Goal: Use online tool/utility

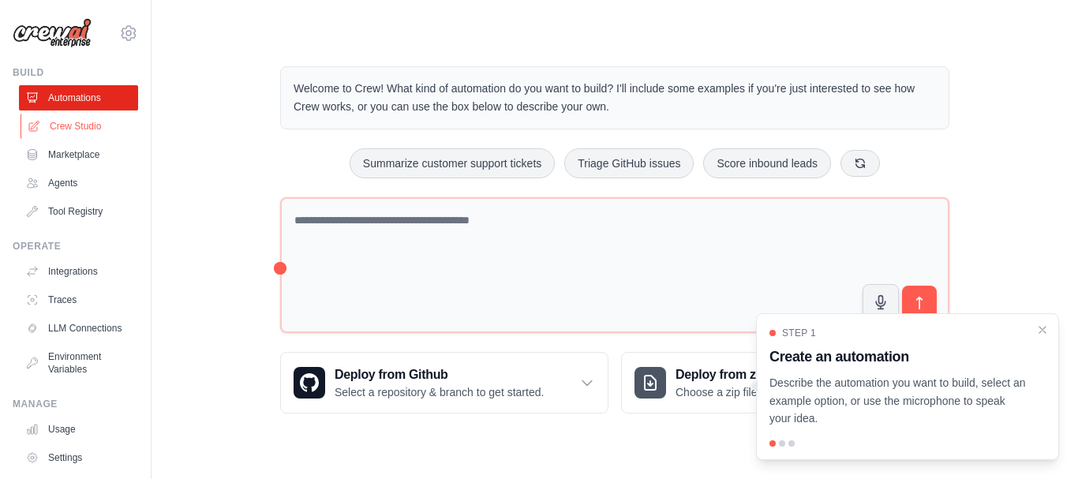
click at [95, 126] on link "Crew Studio" at bounding box center [80, 126] width 119 height 25
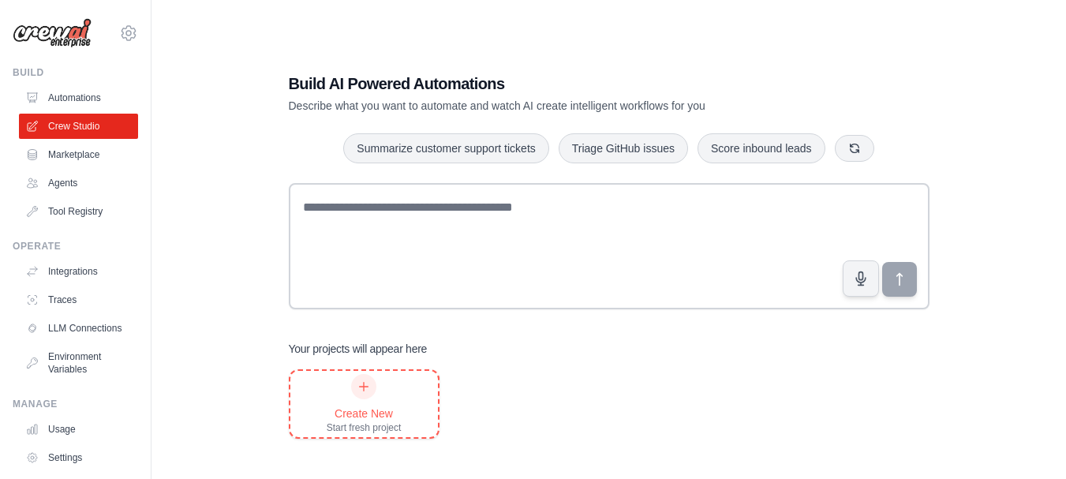
click at [390, 394] on div "Create New Start fresh project" at bounding box center [364, 404] width 75 height 60
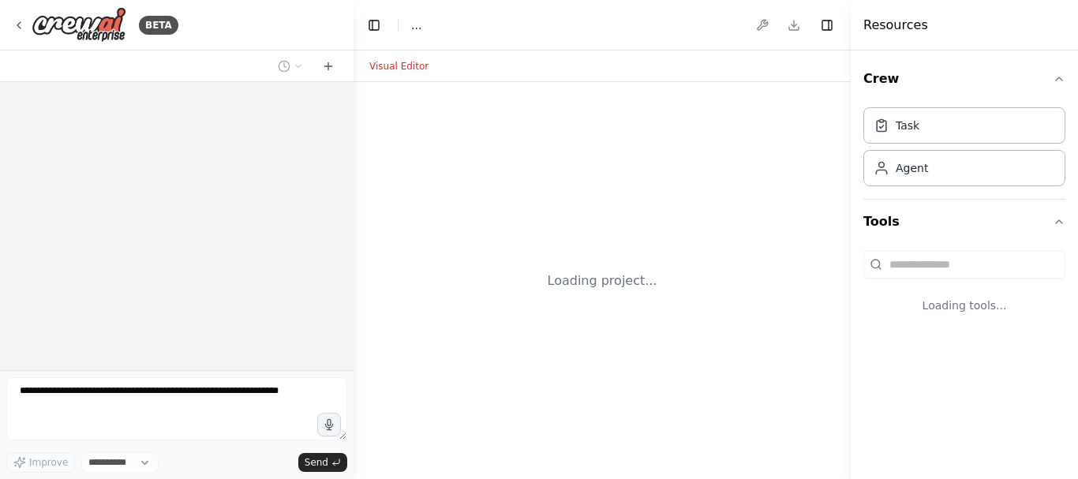
select select "****"
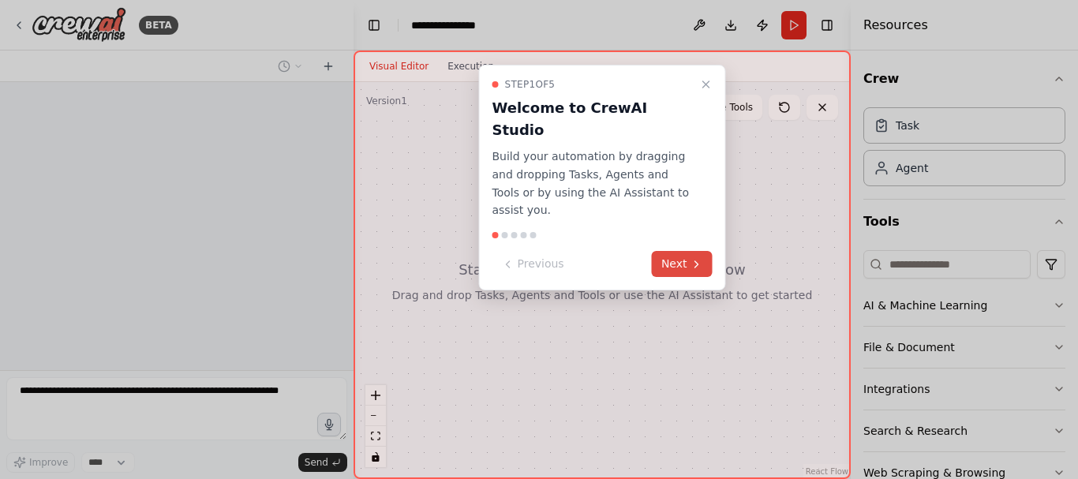
click at [688, 251] on button "Next" at bounding box center [682, 264] width 61 height 26
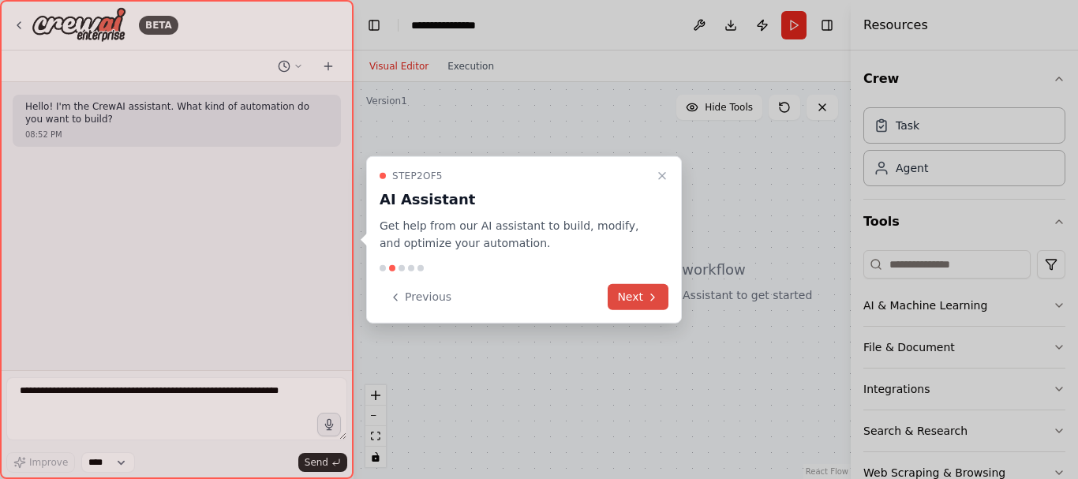
click at [645, 303] on button "Next" at bounding box center [637, 297] width 61 height 26
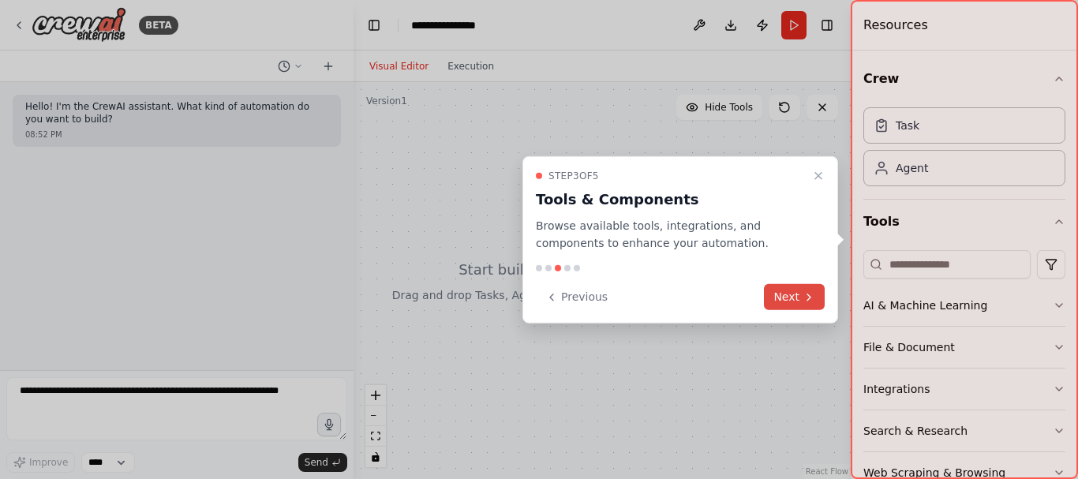
click at [786, 293] on button "Next" at bounding box center [794, 297] width 61 height 26
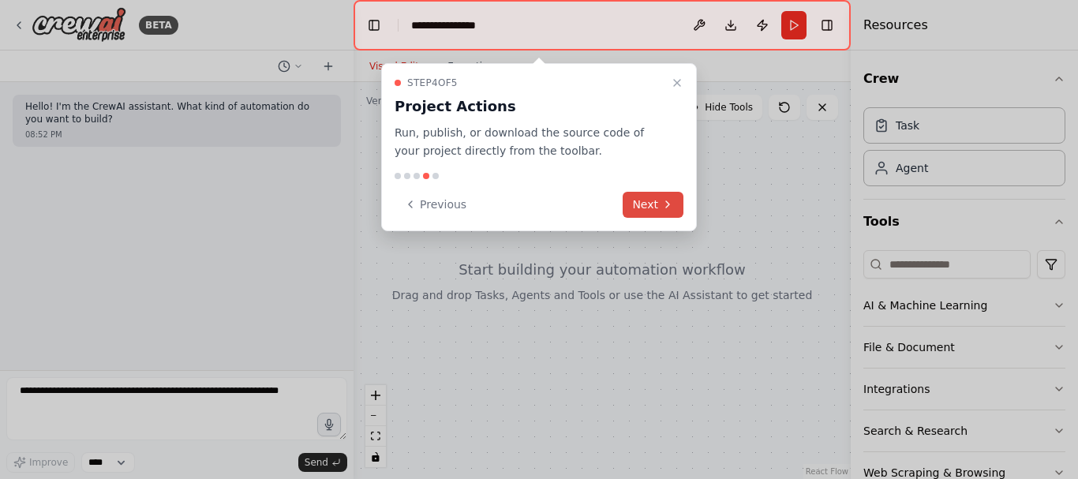
click at [652, 206] on button "Next" at bounding box center [652, 205] width 61 height 26
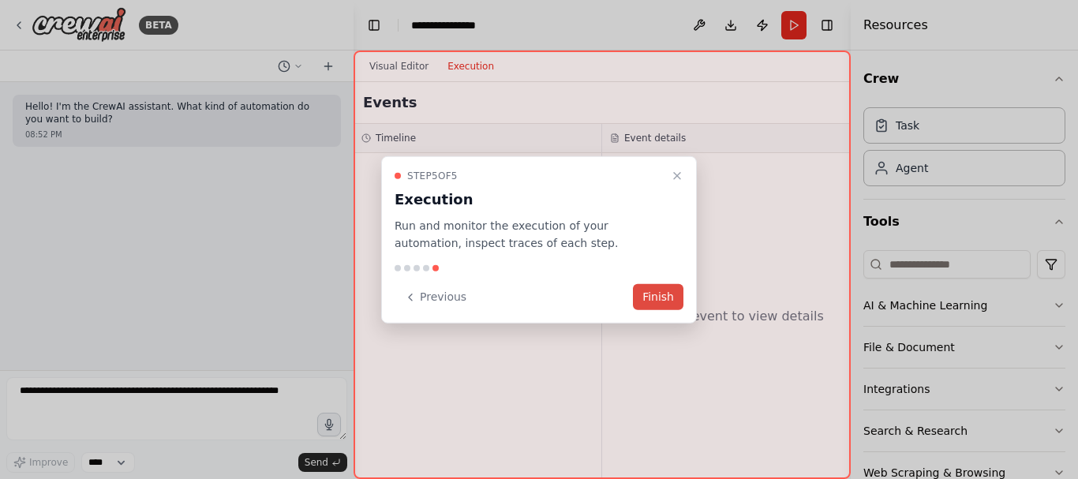
click at [652, 304] on button "Finish" at bounding box center [658, 297] width 50 height 26
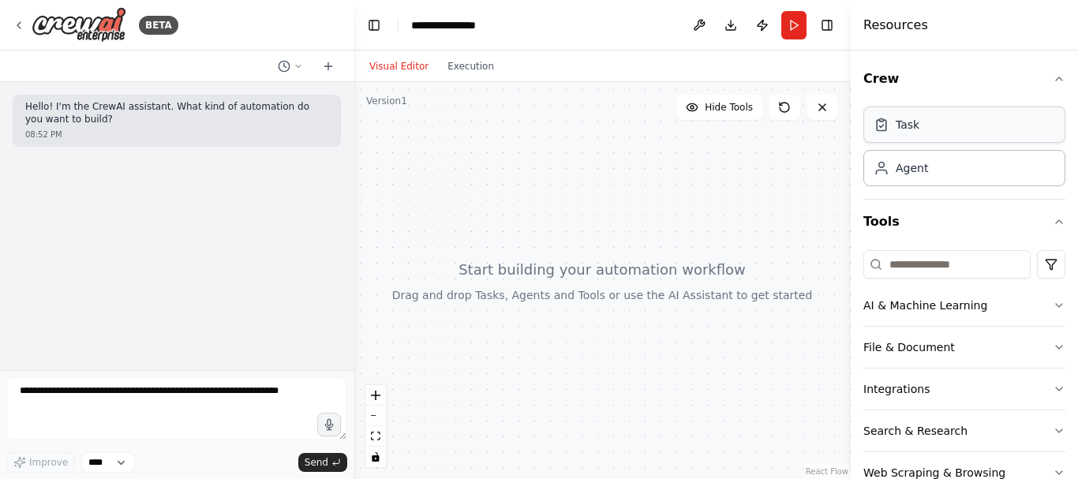
click at [932, 125] on div "Task" at bounding box center [964, 124] width 202 height 36
click at [924, 128] on div "Task" at bounding box center [964, 124] width 202 height 36
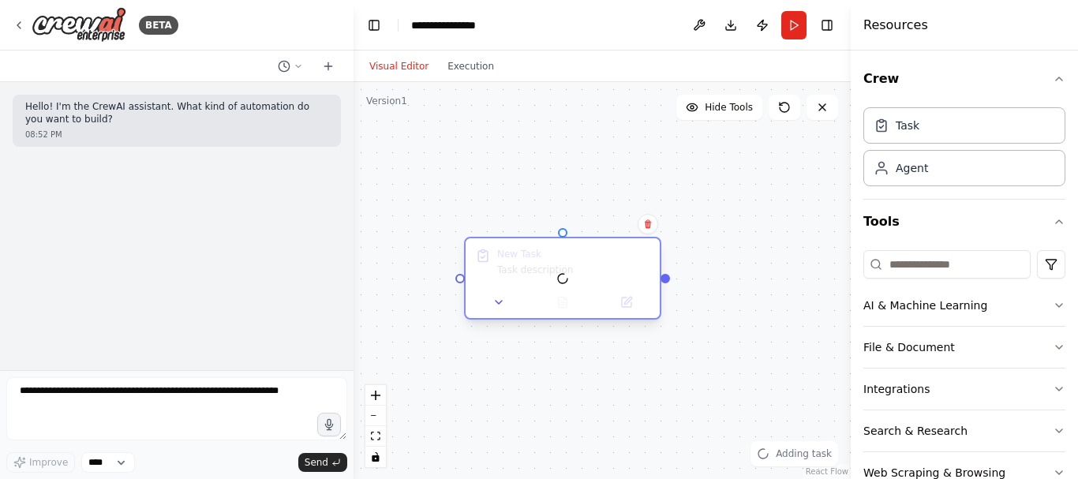
drag, startPoint x: 708, startPoint y: 258, endPoint x: 584, endPoint y: 263, distance: 124.0
click at [584, 263] on div at bounding box center [562, 278] width 194 height 80
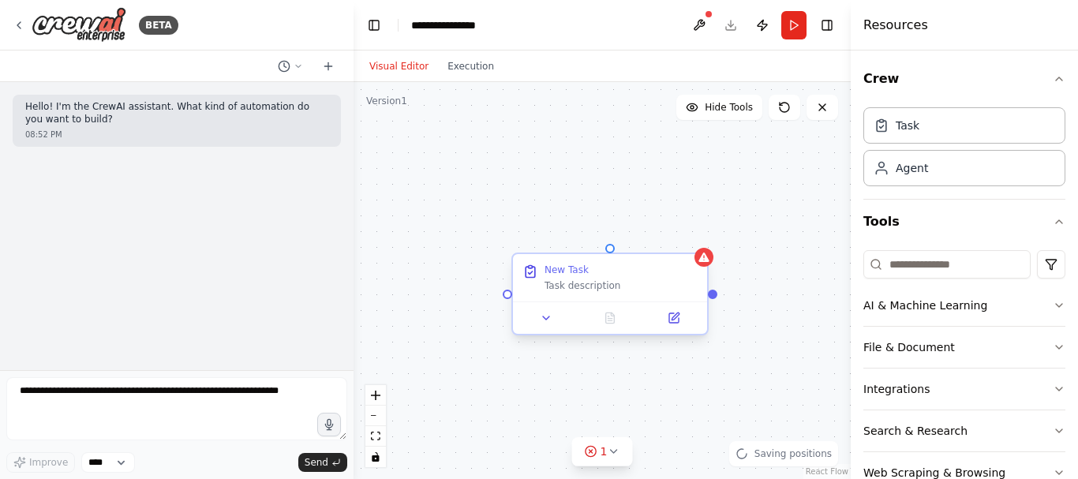
drag, startPoint x: 584, startPoint y: 263, endPoint x: 635, endPoint y: 276, distance: 52.8
click at [545, 323] on icon at bounding box center [546, 318] width 13 height 13
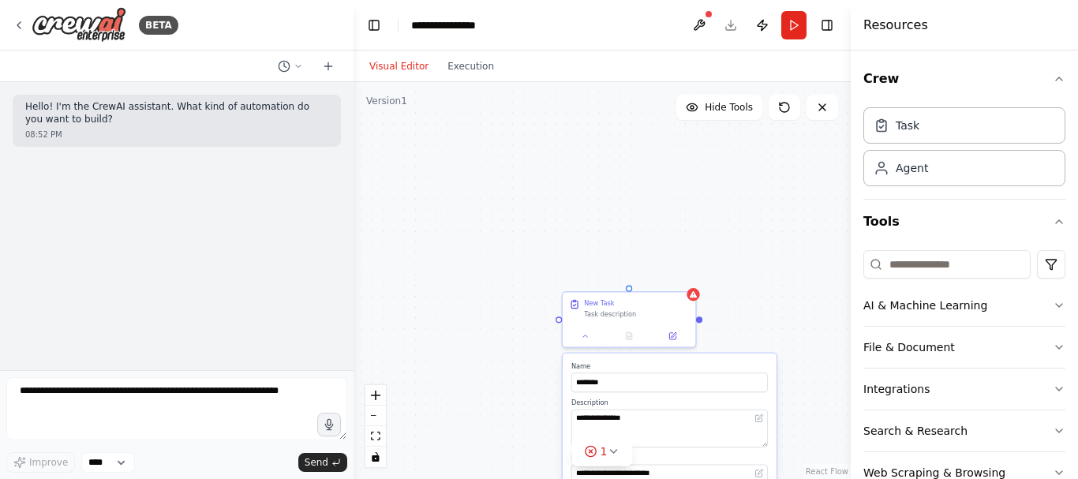
scroll to position [40, 0]
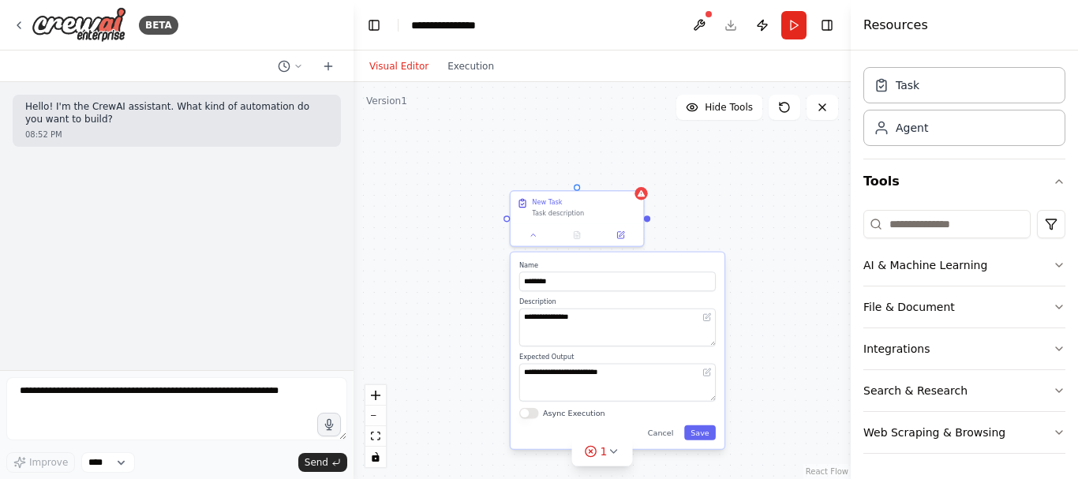
drag, startPoint x: 790, startPoint y: 234, endPoint x: 738, endPoint y: 133, distance: 113.6
click at [738, 133] on div "**********" at bounding box center [601, 280] width 497 height 397
click at [709, 375] on icon at bounding box center [706, 372] width 6 height 6
click at [704, 370] on icon at bounding box center [706, 372] width 6 height 6
click at [704, 372] on icon at bounding box center [706, 372] width 6 height 6
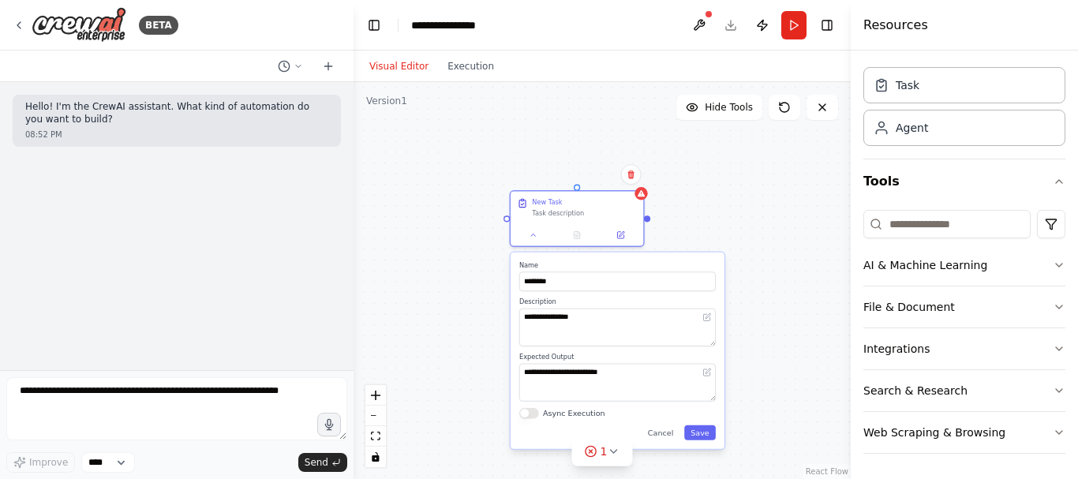
click at [741, 205] on div "**********" at bounding box center [601, 280] width 497 height 397
click at [1023, 308] on button "File & Document" at bounding box center [964, 306] width 202 height 41
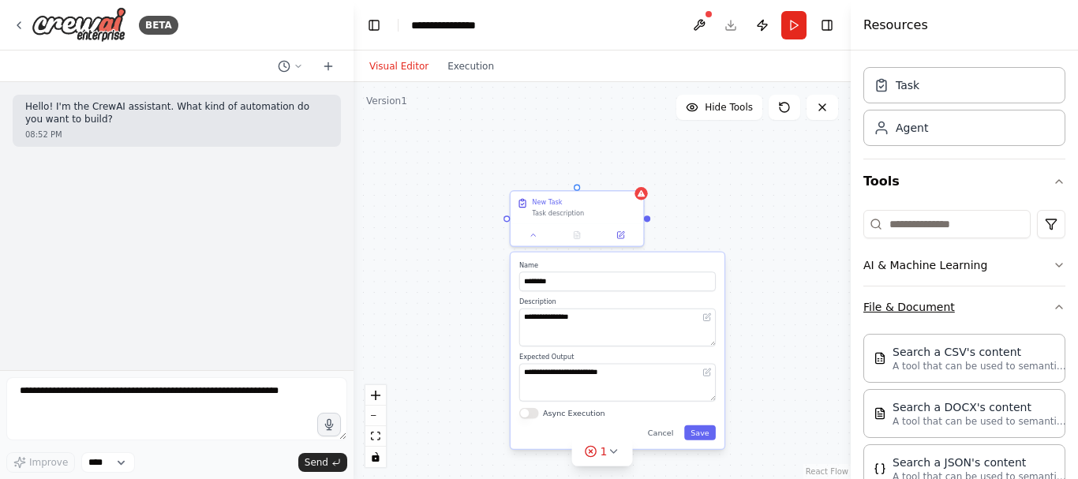
click at [1023, 308] on button "File & Document" at bounding box center [964, 306] width 202 height 41
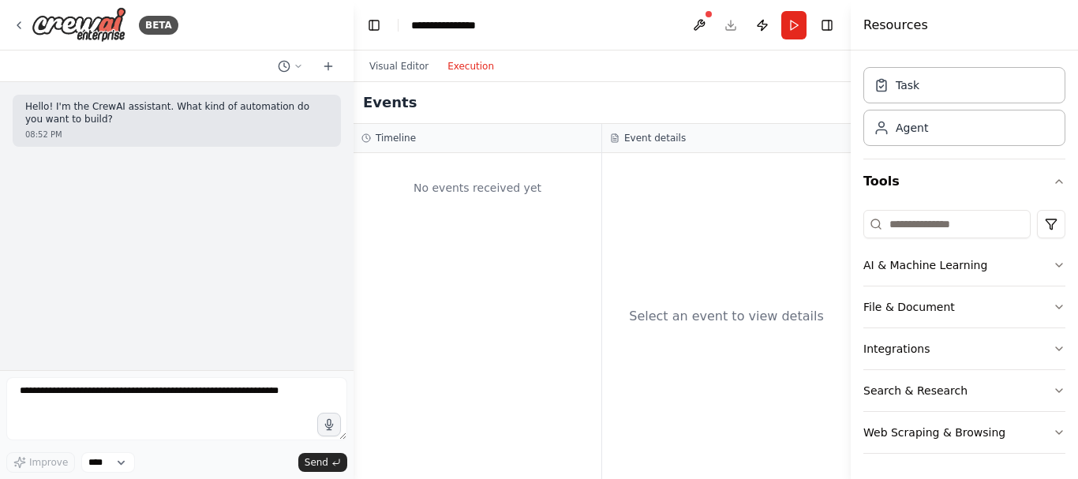
click at [469, 68] on button "Execution" at bounding box center [470, 66] width 65 height 19
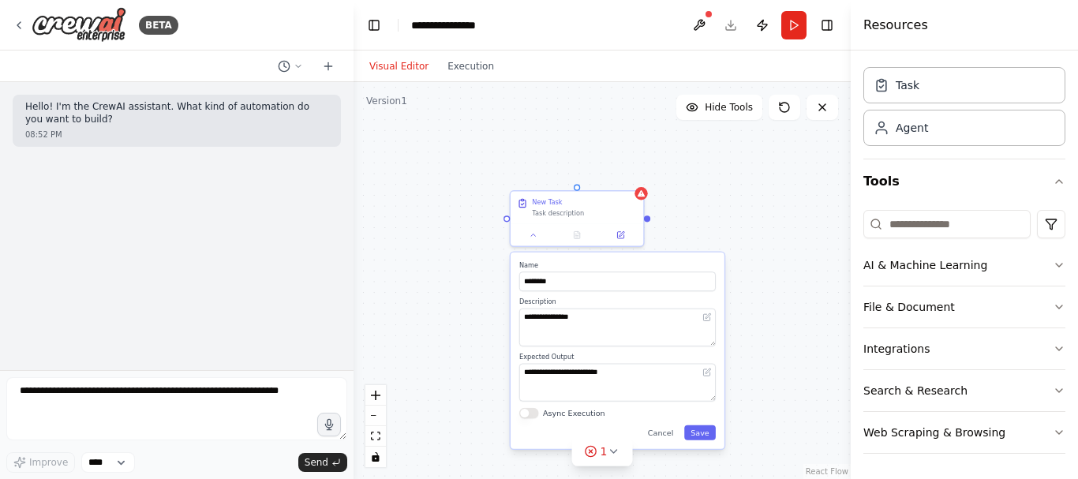
click at [407, 65] on button "Visual Editor" at bounding box center [399, 66] width 78 height 19
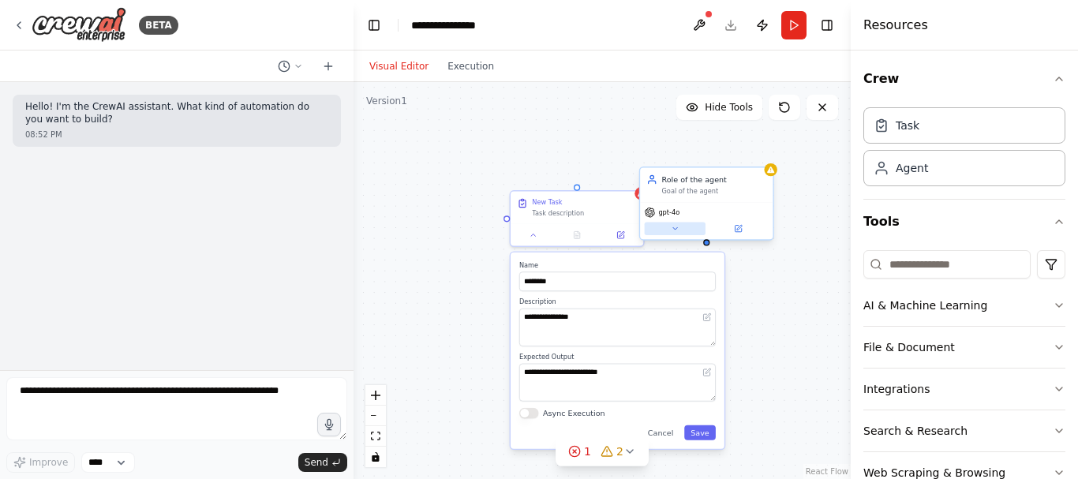
click at [678, 230] on icon at bounding box center [675, 228] width 9 height 9
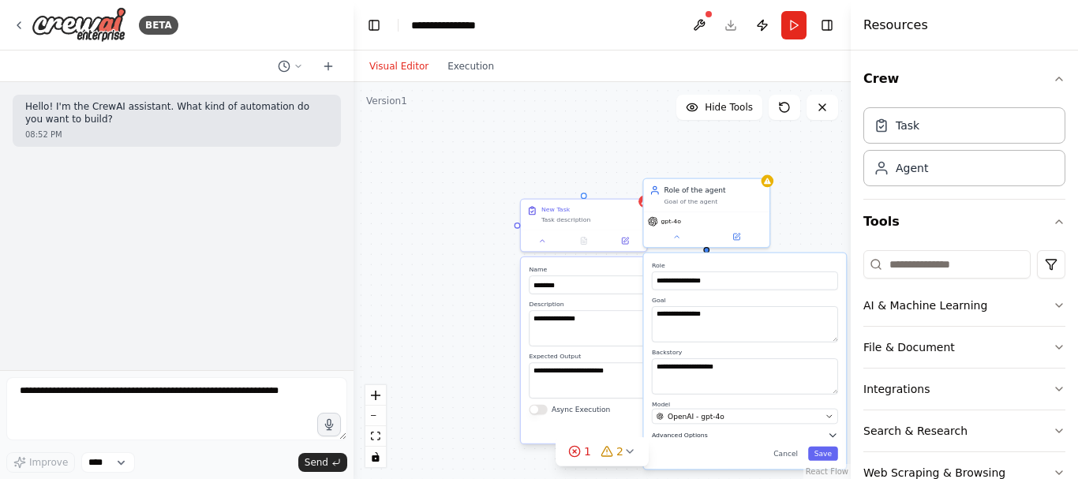
click at [693, 439] on button "Advanced Options" at bounding box center [745, 435] width 186 height 10
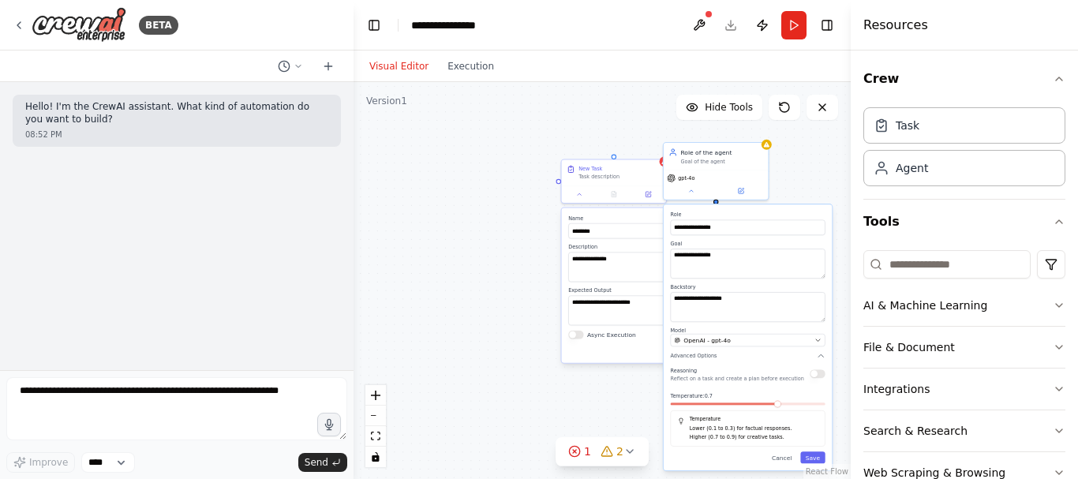
drag, startPoint x: 842, startPoint y: 383, endPoint x: 843, endPoint y: 306, distance: 76.5
click at [843, 306] on div "**********" at bounding box center [601, 280] width 497 height 397
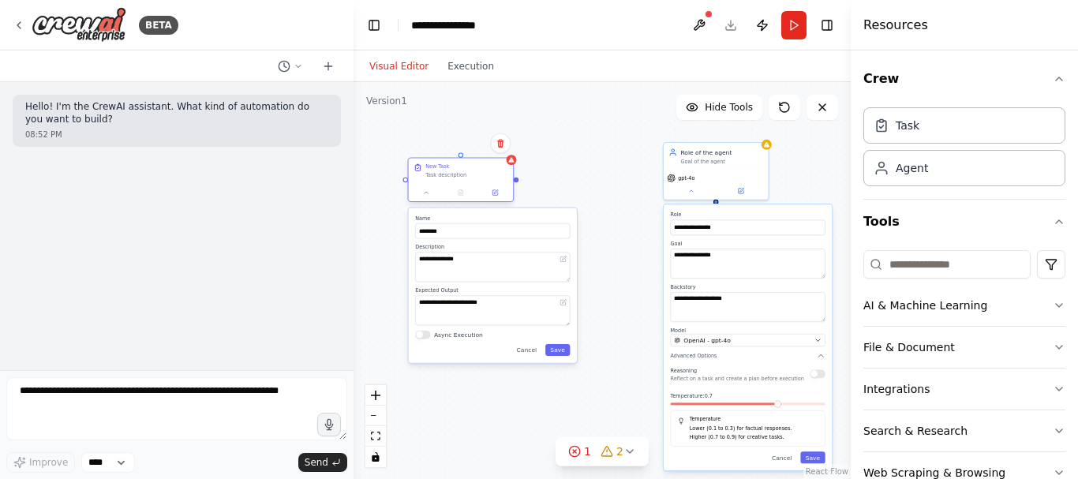
drag, startPoint x: 626, startPoint y: 165, endPoint x: 466, endPoint y: 163, distance: 159.4
click at [466, 163] on div "New Task" at bounding box center [466, 166] width 83 height 7
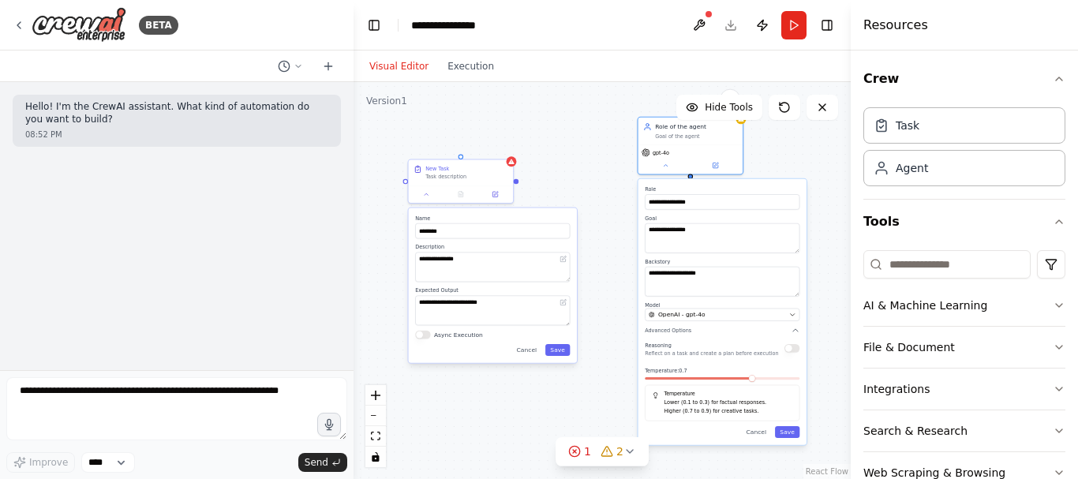
drag, startPoint x: 798, startPoint y: 212, endPoint x: 777, endPoint y: 185, distance: 34.2
click at [777, 185] on label "Role" at bounding box center [722, 188] width 155 height 7
click at [763, 432] on button "Cancel" at bounding box center [756, 432] width 30 height 12
click at [661, 161] on button at bounding box center [665, 164] width 48 height 10
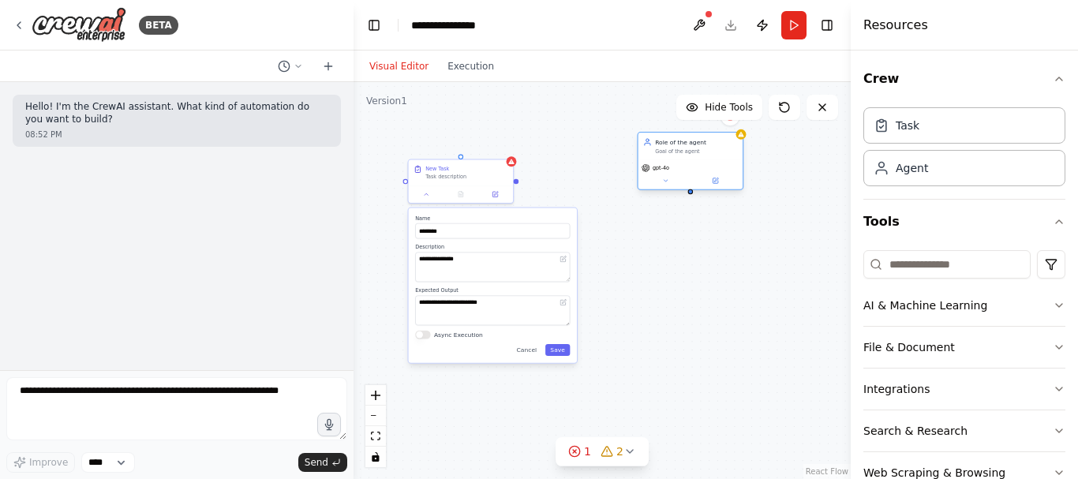
drag, startPoint x: 718, startPoint y: 137, endPoint x: 723, endPoint y: 155, distance: 18.8
click at [723, 155] on div "Role of the agent Goal of the agent" at bounding box center [690, 146] width 105 height 27
click at [430, 197] on div at bounding box center [461, 192] width 105 height 17
click at [430, 196] on button at bounding box center [426, 193] width 29 height 10
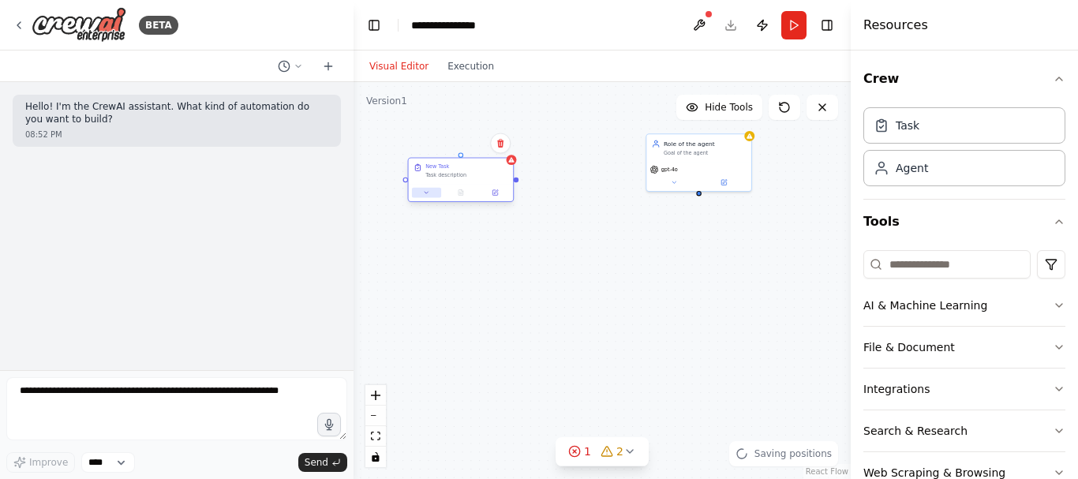
click at [430, 196] on button at bounding box center [426, 193] width 29 height 10
click at [435, 195] on button at bounding box center [426, 193] width 29 height 10
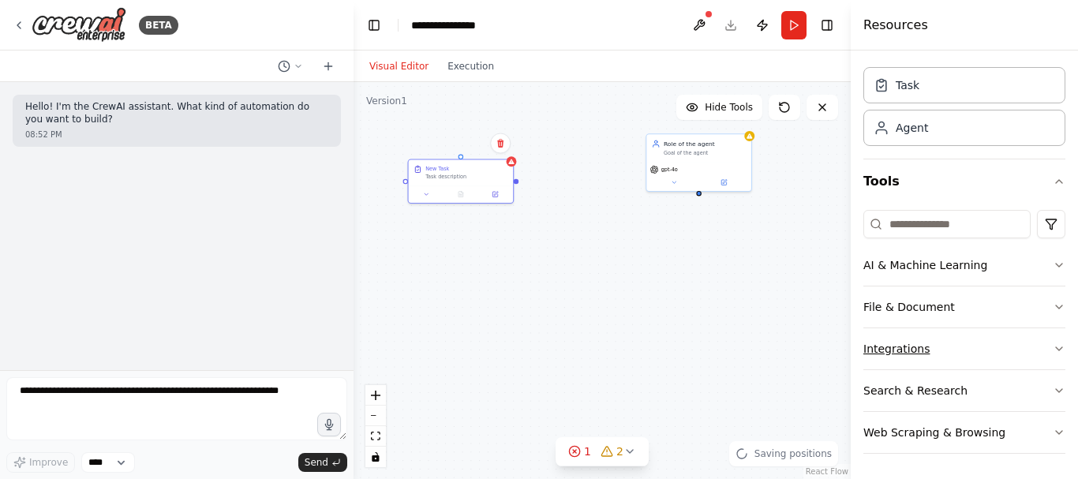
click at [977, 342] on button "Integrations" at bounding box center [964, 348] width 202 height 41
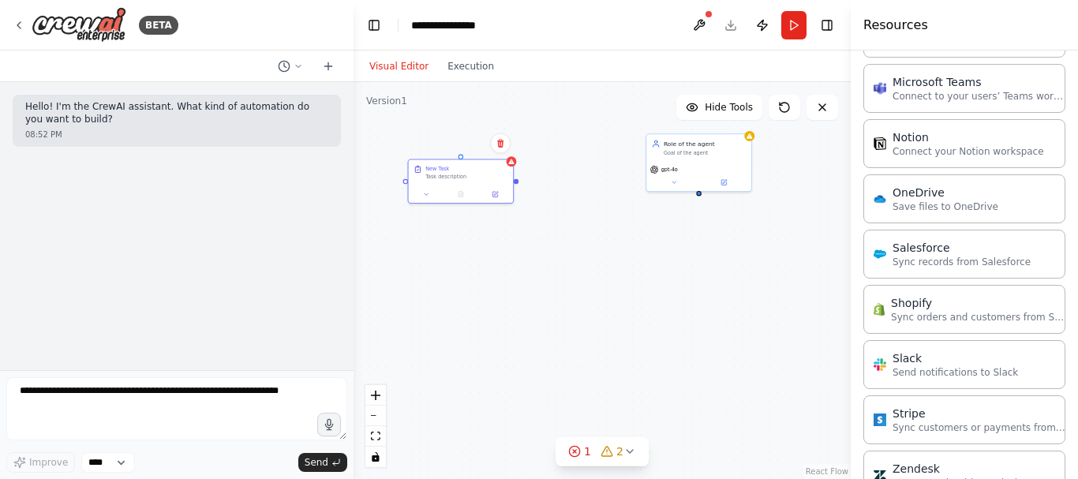
scroll to position [1157, 0]
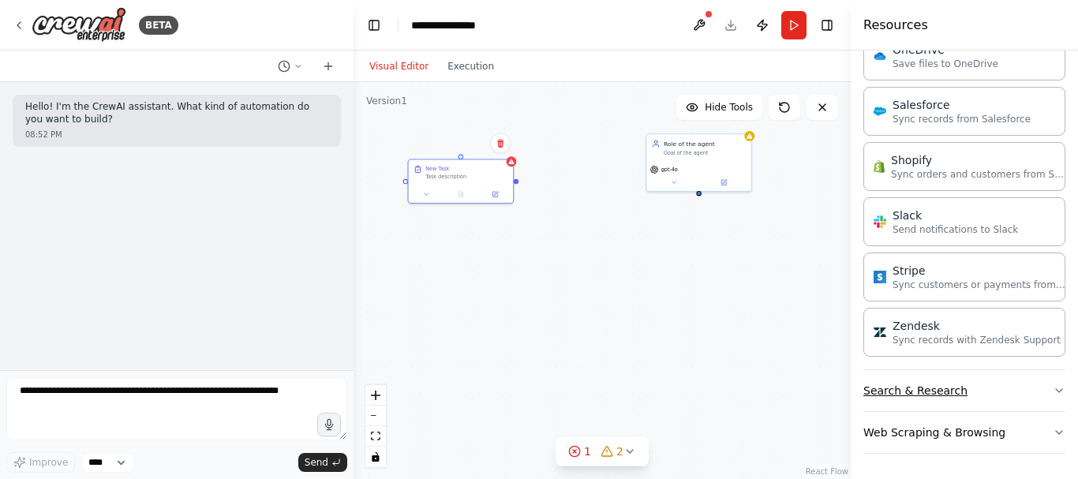
click at [982, 394] on button "Search & Research" at bounding box center [964, 390] width 202 height 41
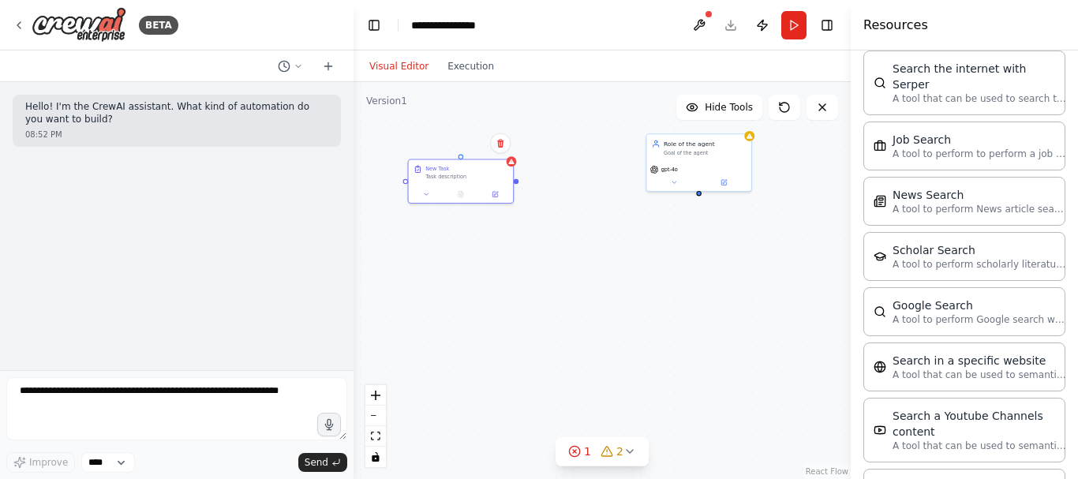
scroll to position [1959, 0]
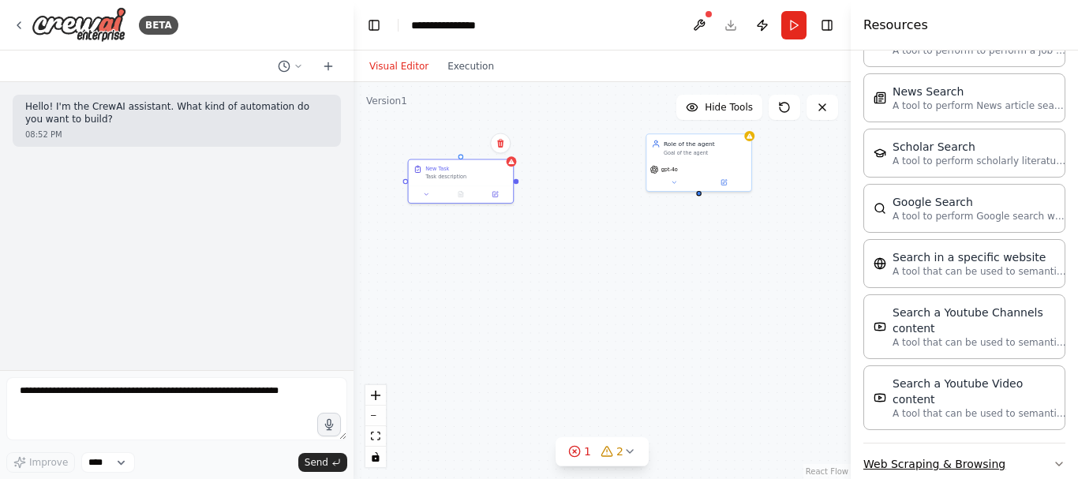
click at [967, 443] on button "Web Scraping & Browsing" at bounding box center [964, 463] width 202 height 41
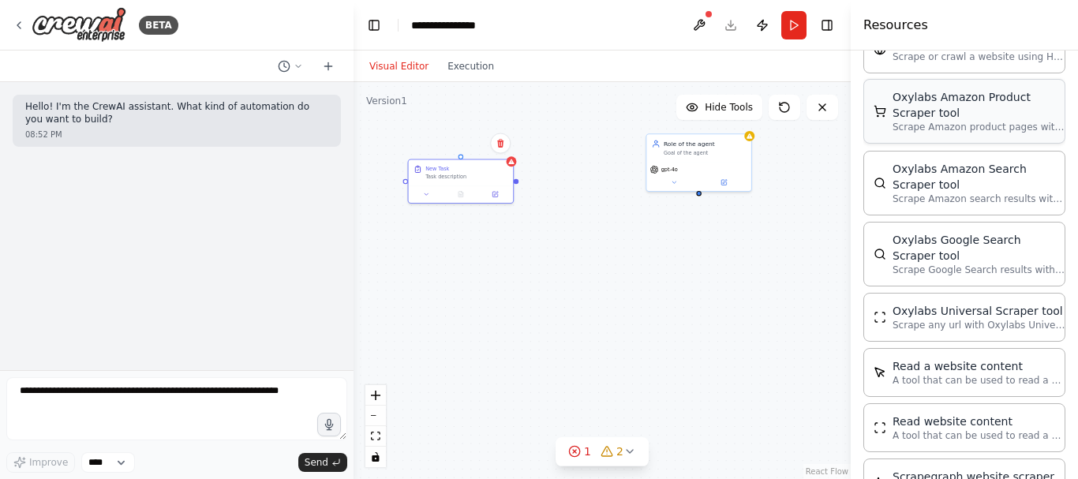
scroll to position [2792, 0]
